Goal: Task Accomplishment & Management: Manage account settings

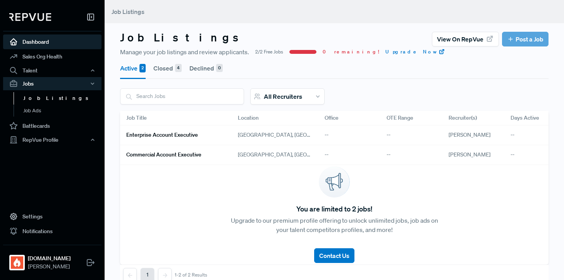
click at [40, 41] on link "Dashboard" at bounding box center [52, 41] width 98 height 15
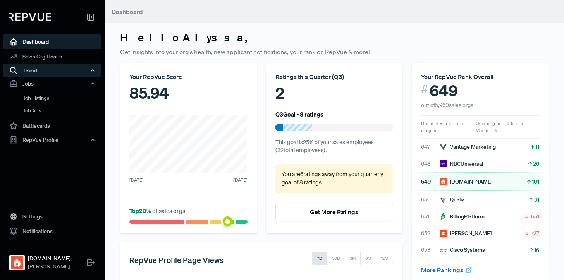
click at [49, 73] on div "Talent" at bounding box center [52, 70] width 98 height 13
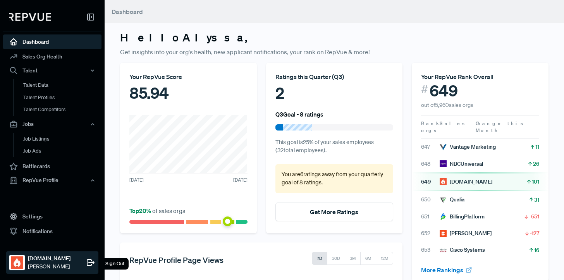
click at [43, 261] on strong "incident.io" at bounding box center [49, 258] width 43 height 8
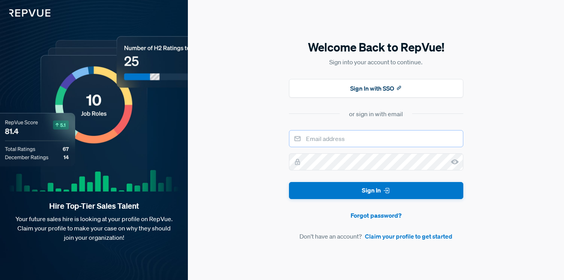
type input "Senior Talent Partner - GTM"
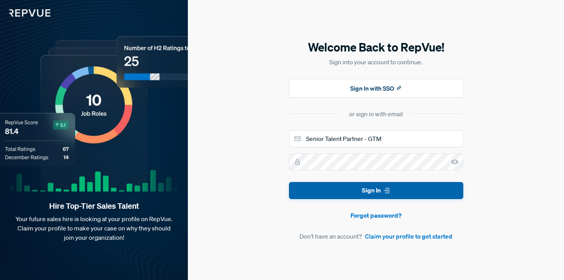
click at [311, 184] on button "Sign In" at bounding box center [376, 190] width 174 height 17
click at [320, 194] on button "Sign In" at bounding box center [376, 190] width 174 height 17
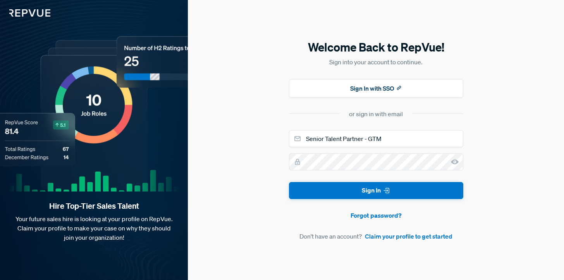
click at [305, 114] on section "or sign in with email" at bounding box center [376, 113] width 174 height 9
click at [331, 81] on button "Sign In with SSO" at bounding box center [376, 88] width 174 height 19
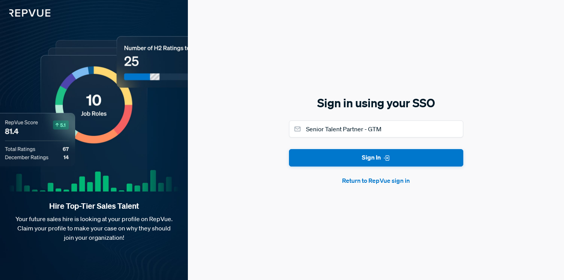
click at [351, 148] on form "Senior Talent Partner - GTM Sign In Return to RepVue sign in" at bounding box center [376, 152] width 174 height 65
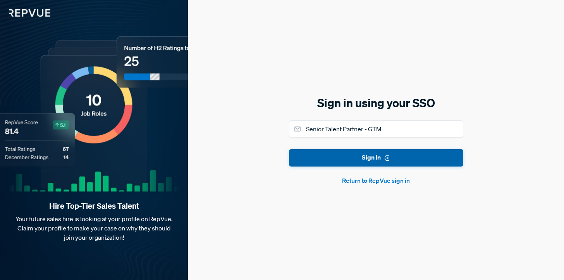
click at [351, 153] on button "Sign In" at bounding box center [376, 157] width 174 height 17
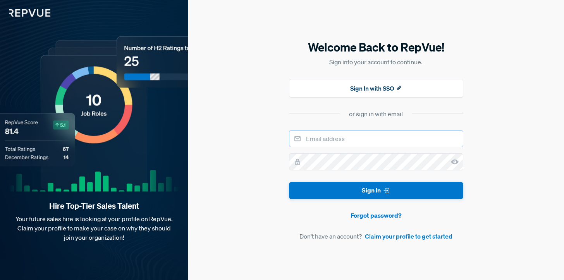
type input "Senior Talent Partner - GTM"
click at [347, 87] on button "Sign In with SSO" at bounding box center [376, 88] width 174 height 19
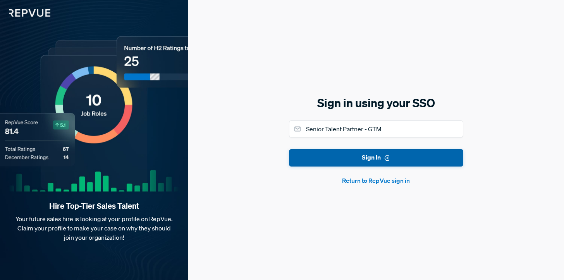
click at [380, 155] on button "Sign In" at bounding box center [376, 157] width 174 height 17
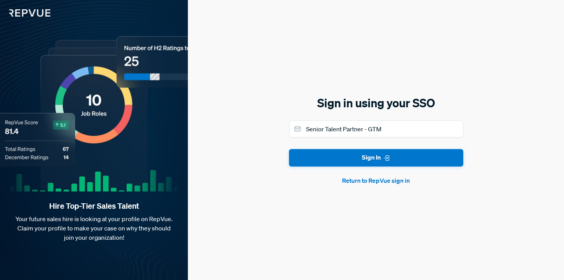
click at [383, 179] on button "Return to RepVue sign in" at bounding box center [376, 180] width 174 height 9
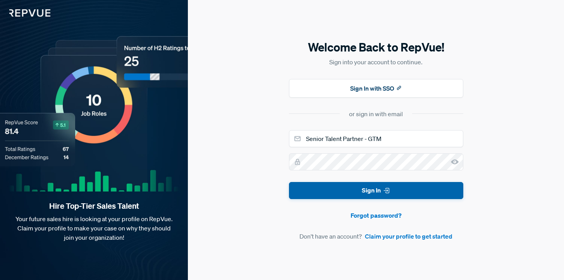
click at [423, 187] on button "Sign In" at bounding box center [376, 190] width 174 height 17
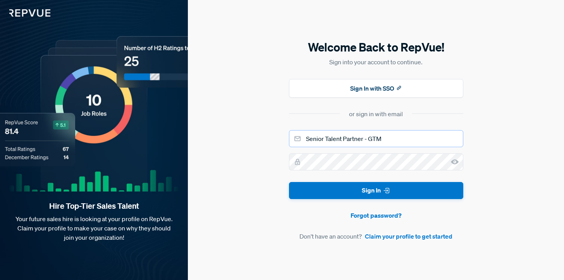
click at [389, 138] on input "Senior Talent Partner - GTM" at bounding box center [376, 138] width 174 height 17
type input "alyssa.samia@incident.io"
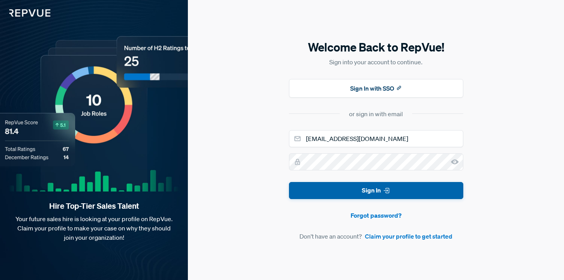
click at [384, 190] on icon "submit" at bounding box center [387, 191] width 8 height 8
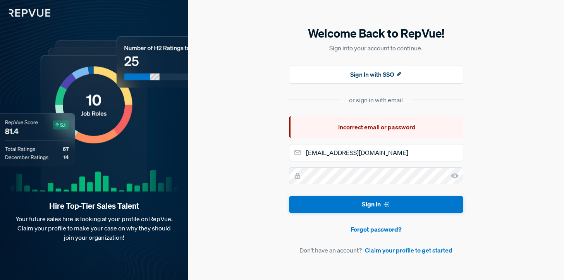
click at [378, 193] on form "alyssa.samia@incident.io Sign In Forgot password? Don't have an account? Claim …" at bounding box center [376, 199] width 174 height 111
